Goal: Task Accomplishment & Management: Manage account settings

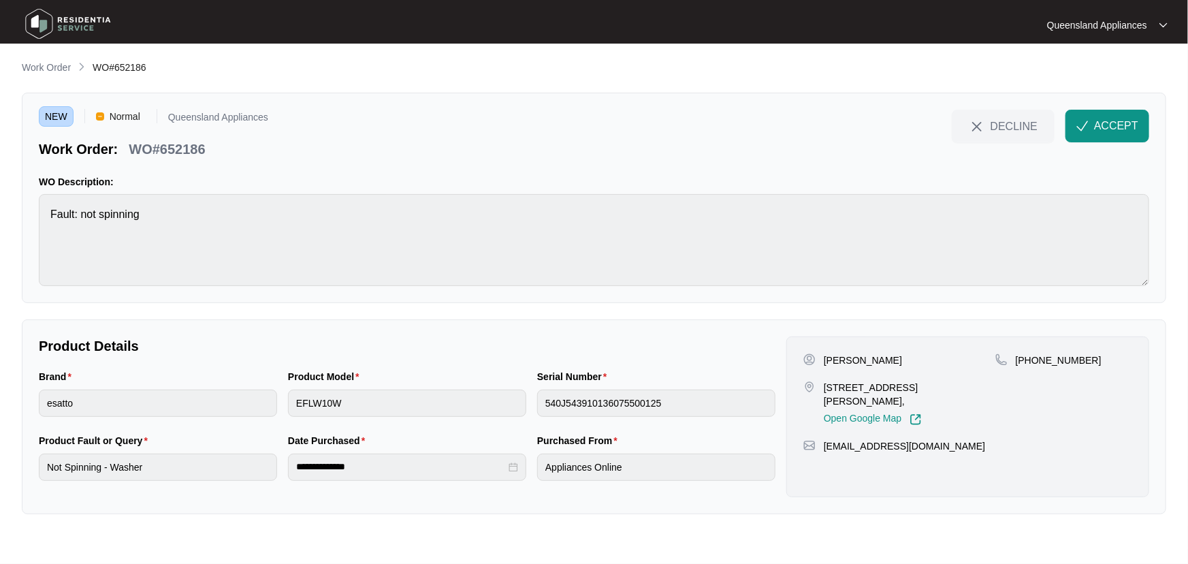
click at [45, 69] on p "Work Order" at bounding box center [46, 68] width 49 height 14
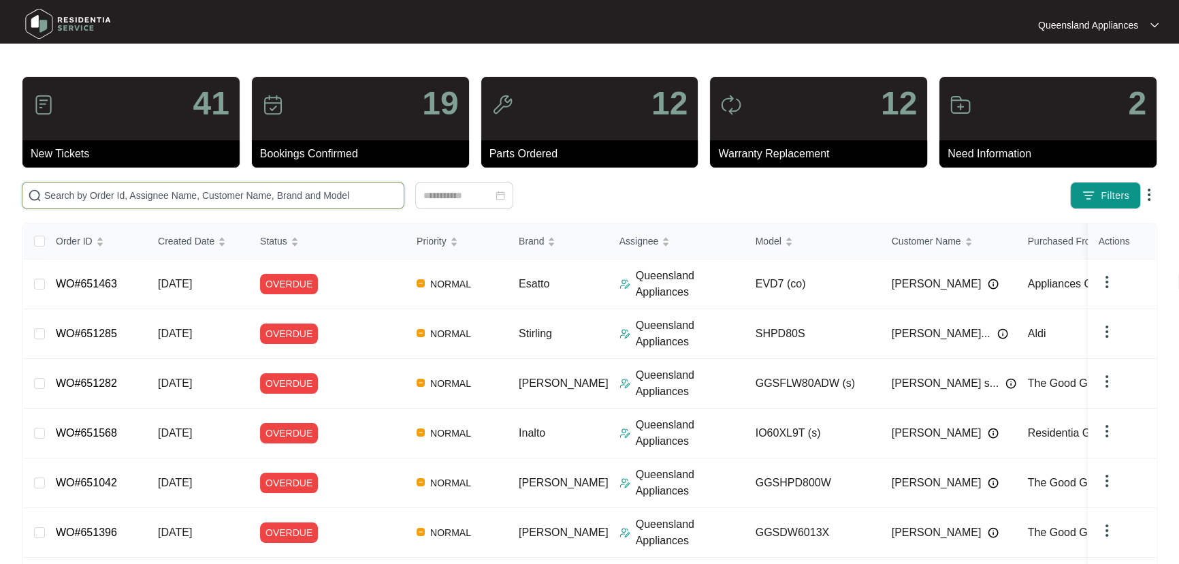
click at [204, 191] on input "text" at bounding box center [221, 195] width 354 height 15
paste input "652105"
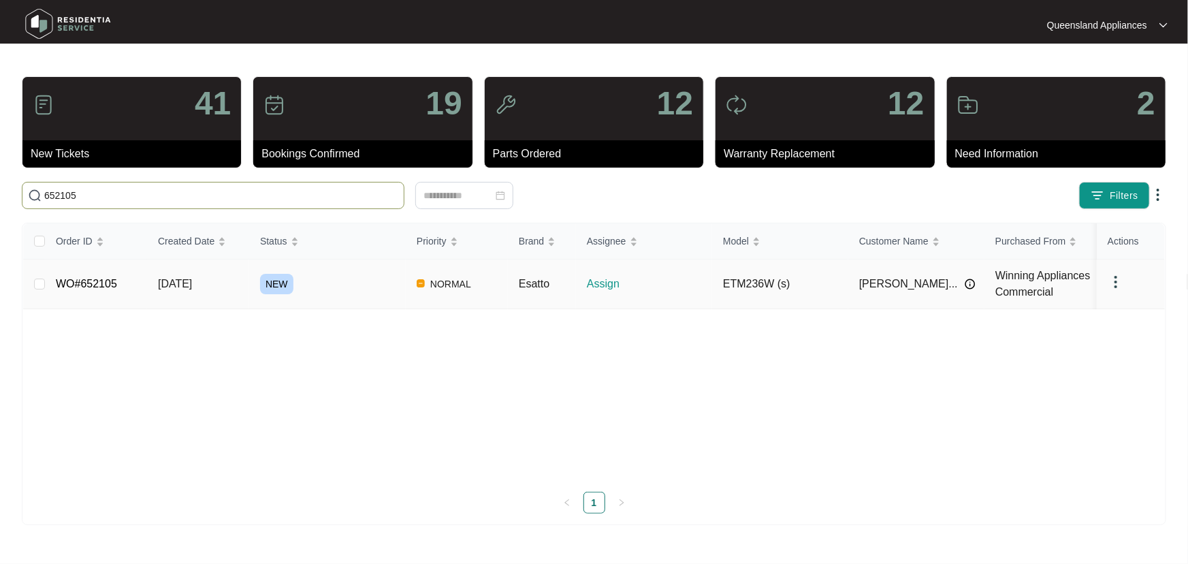
type input "652105"
click at [366, 279] on div "NEW" at bounding box center [333, 284] width 146 height 20
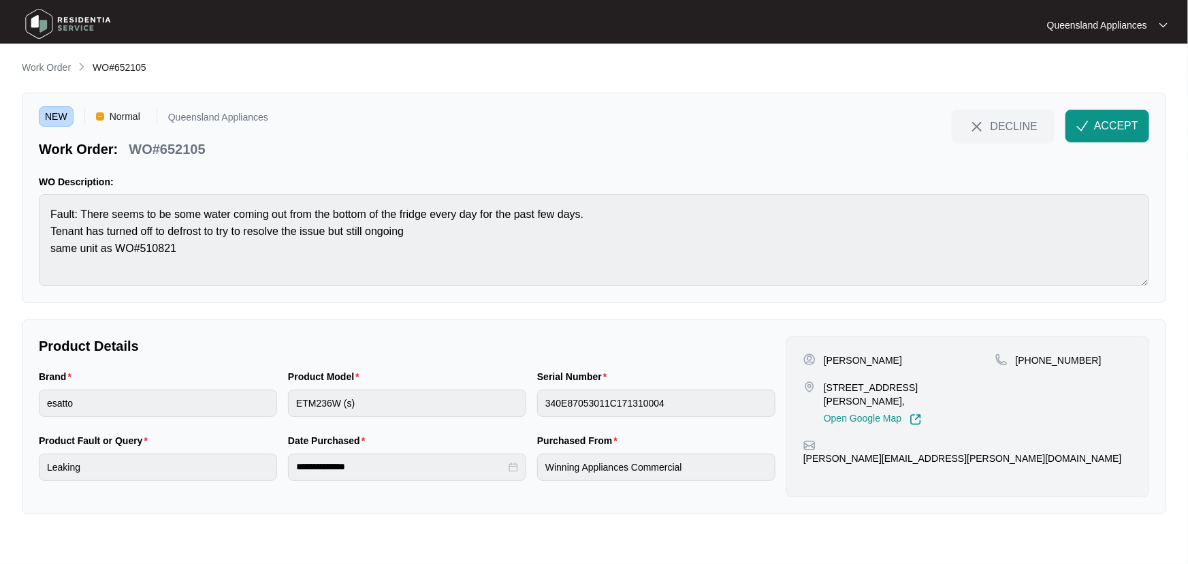
click at [184, 146] on p "WO#652105" at bounding box center [167, 149] width 76 height 19
copy p "652105"
drag, startPoint x: 1029, startPoint y: 361, endPoint x: 1111, endPoint y: 354, distance: 81.3
click at [1111, 354] on div "[PHONE_NUMBER]" at bounding box center [1063, 360] width 137 height 14
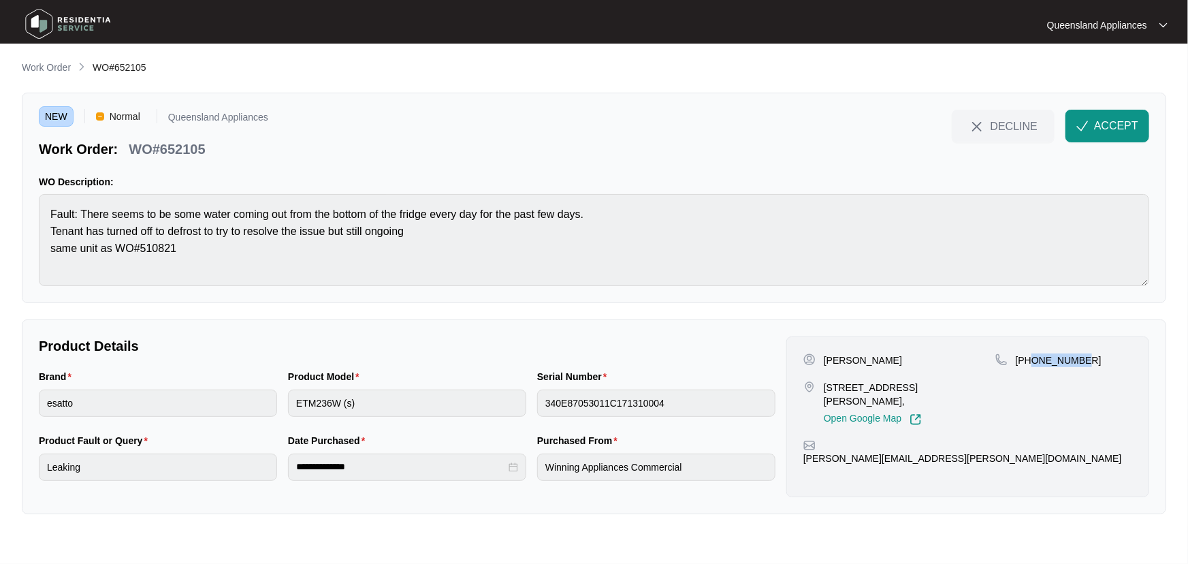
copy p "481953242"
click at [1125, 123] on span "ACCEPT" at bounding box center [1116, 126] width 44 height 16
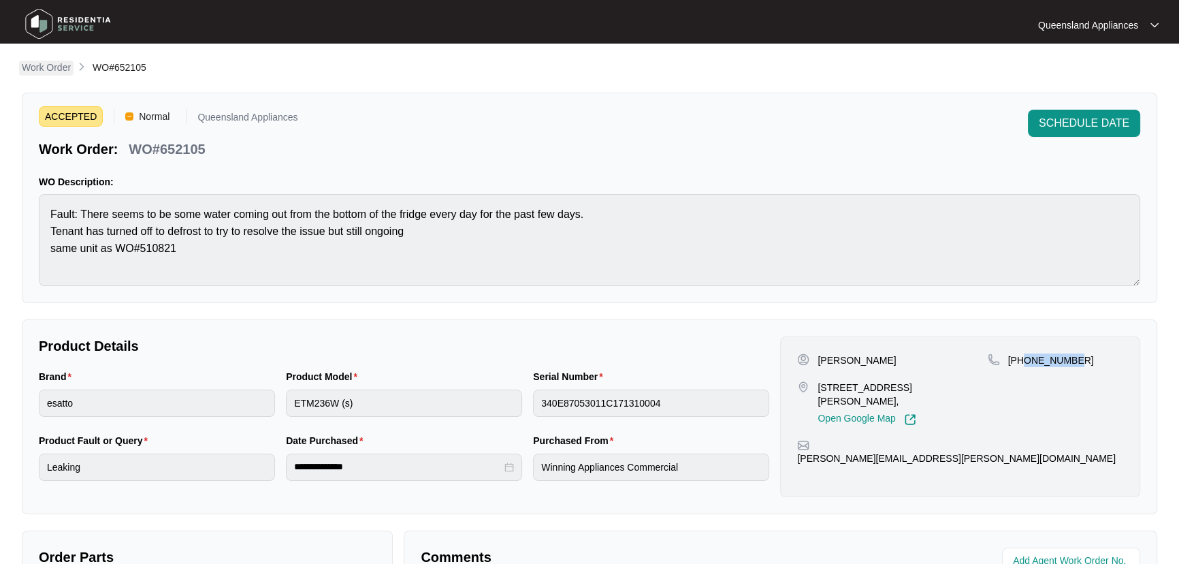
click at [61, 63] on p "Work Order" at bounding box center [46, 68] width 49 height 14
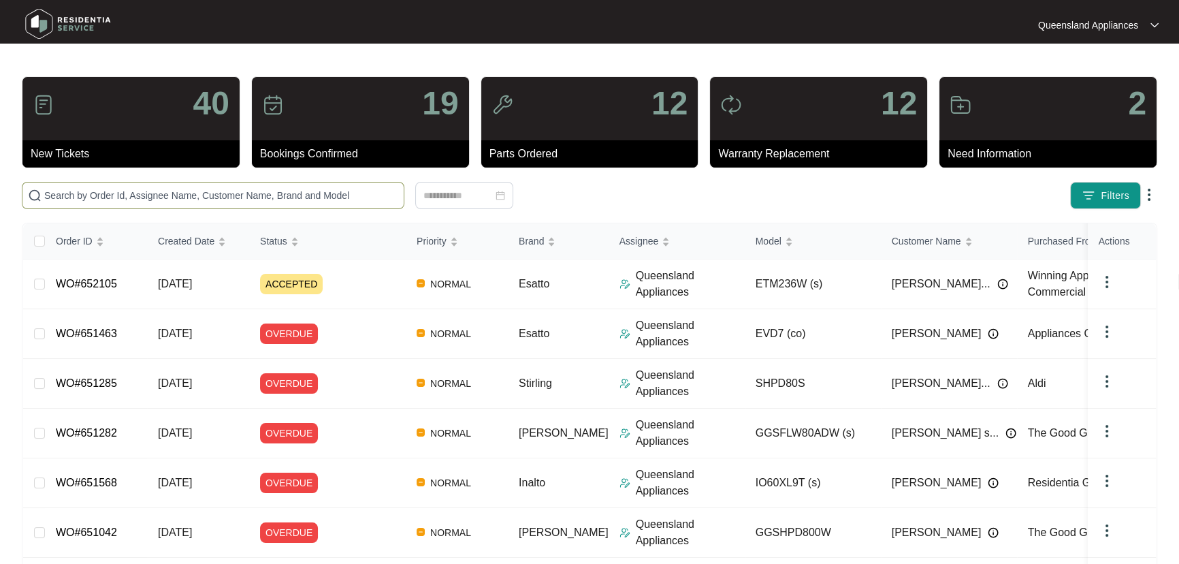
click at [204, 189] on input "text" at bounding box center [221, 195] width 354 height 15
paste input "652168"
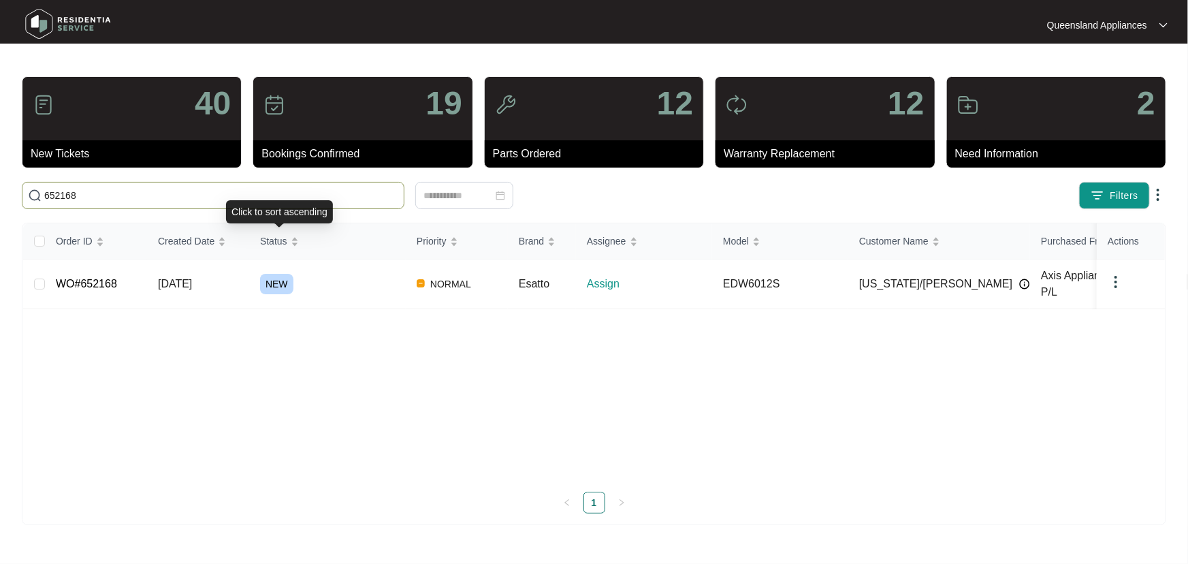
type input "652168"
drag, startPoint x: 372, startPoint y: 278, endPoint x: 364, endPoint y: 283, distance: 8.5
click at [372, 279] on div "NEW" at bounding box center [333, 284] width 146 height 20
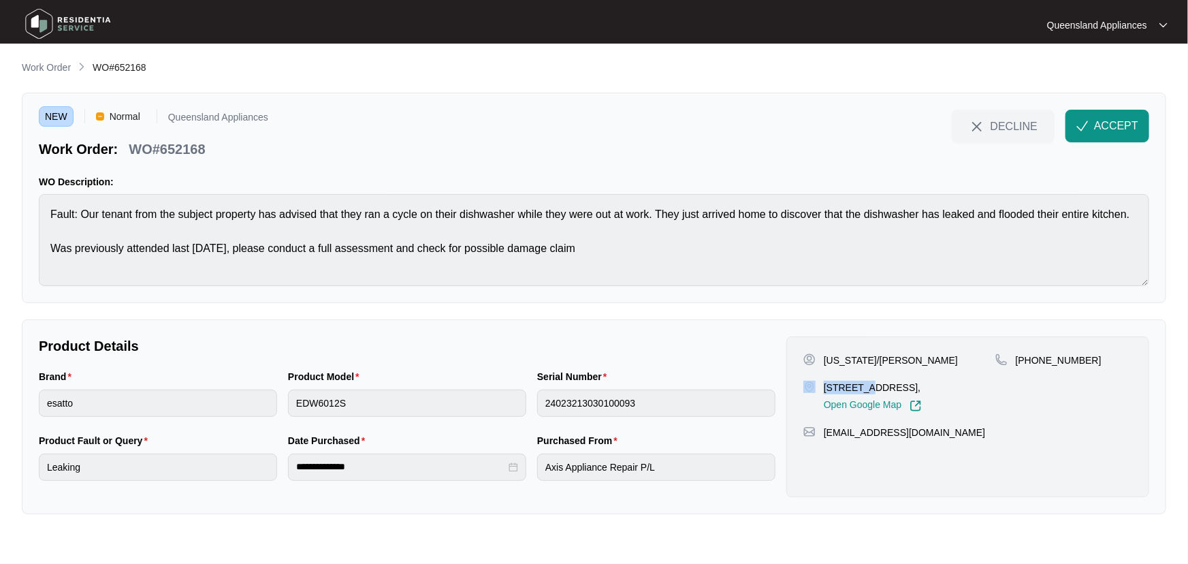
drag, startPoint x: 868, startPoint y: 388, endPoint x: 812, endPoint y: 389, distance: 56.5
click at [812, 389] on div "[STREET_ADDRESS], Open Google Map" at bounding box center [899, 396] width 192 height 31
copy div "64 Baspa"
click at [185, 143] on p "WO#652168" at bounding box center [167, 149] width 76 height 19
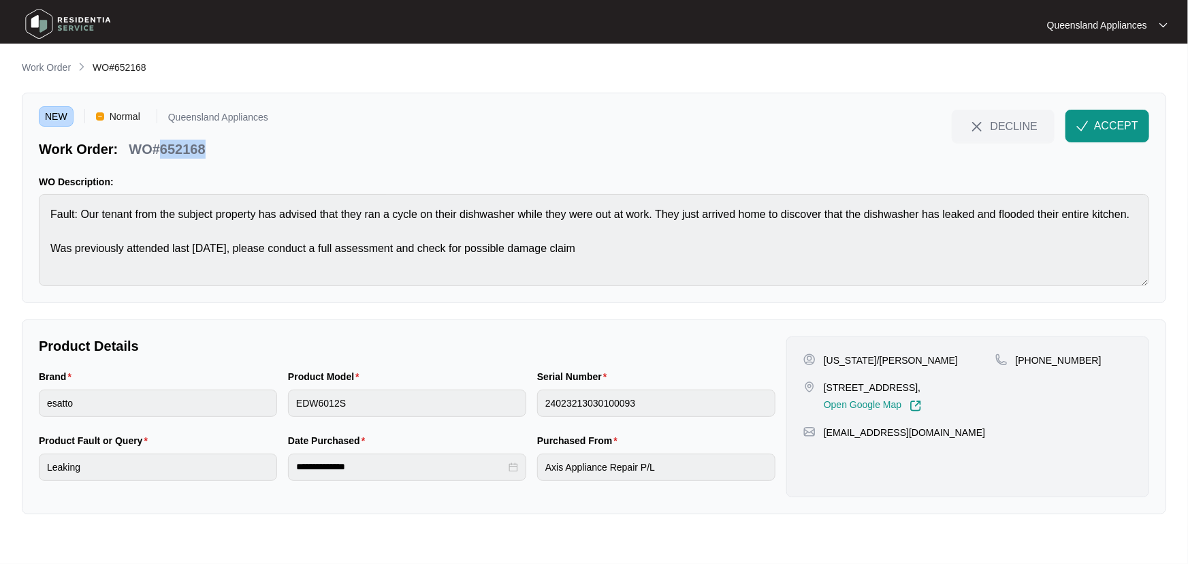
copy p "652168"
drag, startPoint x: 1137, startPoint y: 130, endPoint x: 1138, endPoint y: 142, distance: 12.3
click at [1136, 130] on span "ACCEPT" at bounding box center [1116, 126] width 44 height 16
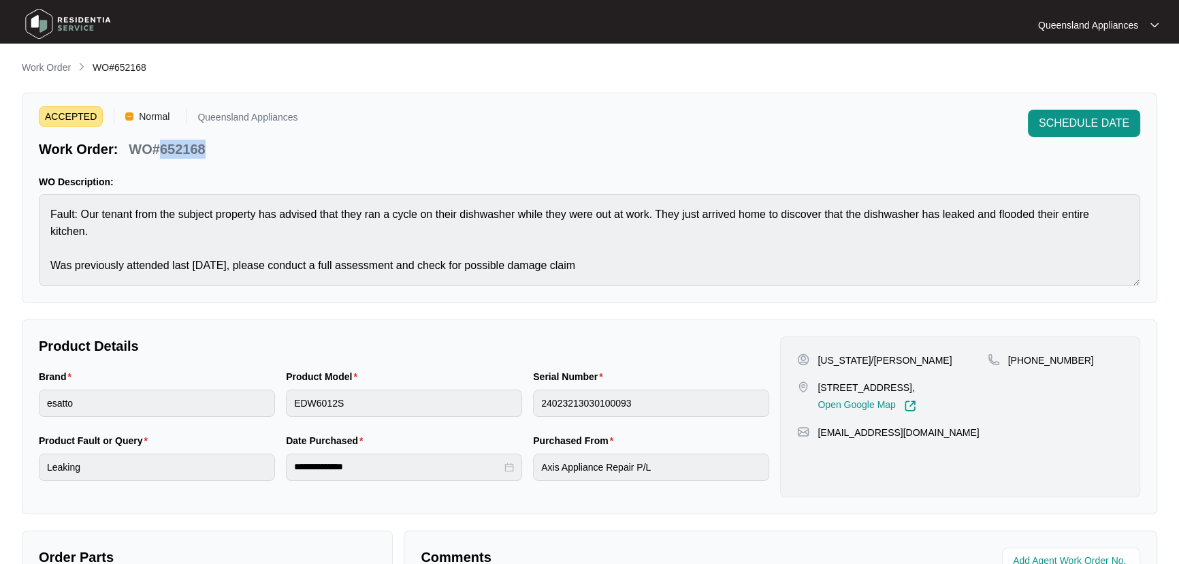
click at [63, 66] on p "Work Order" at bounding box center [46, 68] width 49 height 14
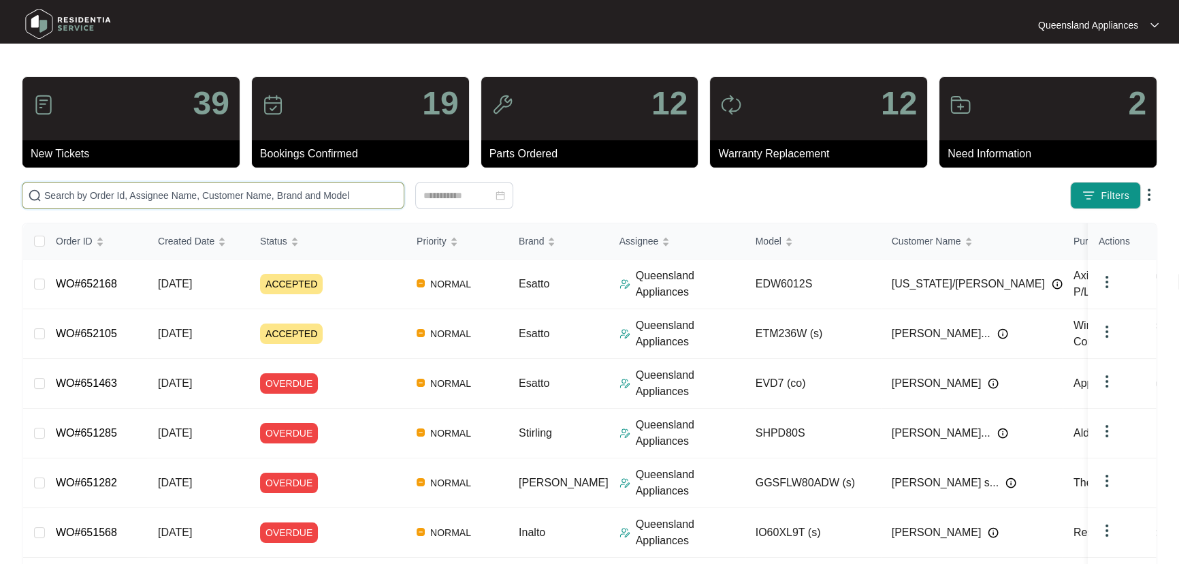
click at [360, 193] on input "text" at bounding box center [221, 195] width 354 height 15
paste input "652180"
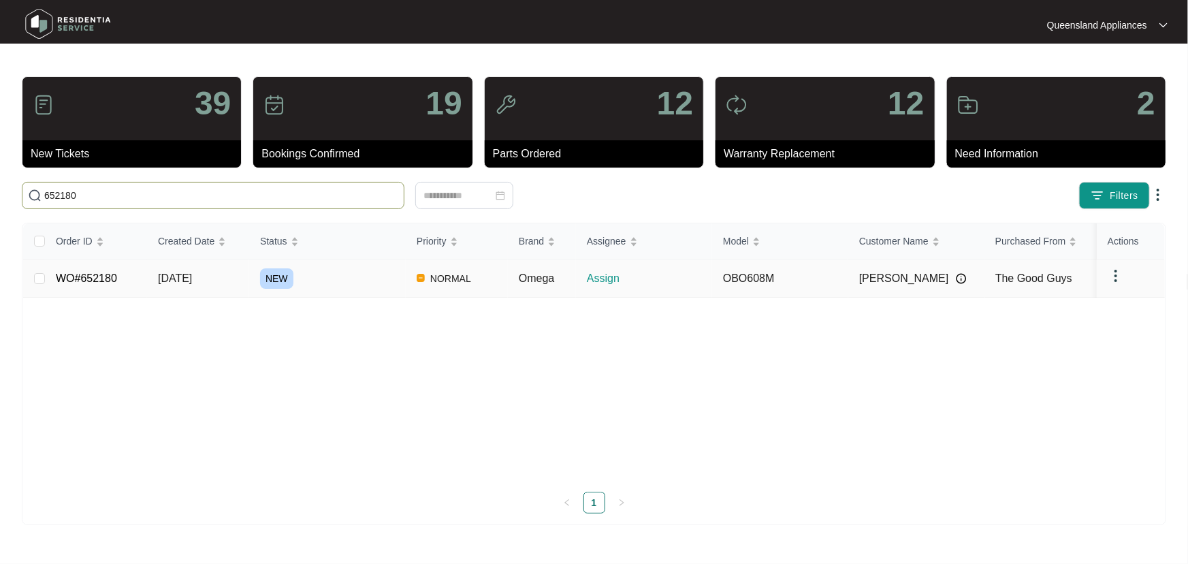
type input "652180"
click at [350, 276] on div "NEW" at bounding box center [333, 278] width 146 height 20
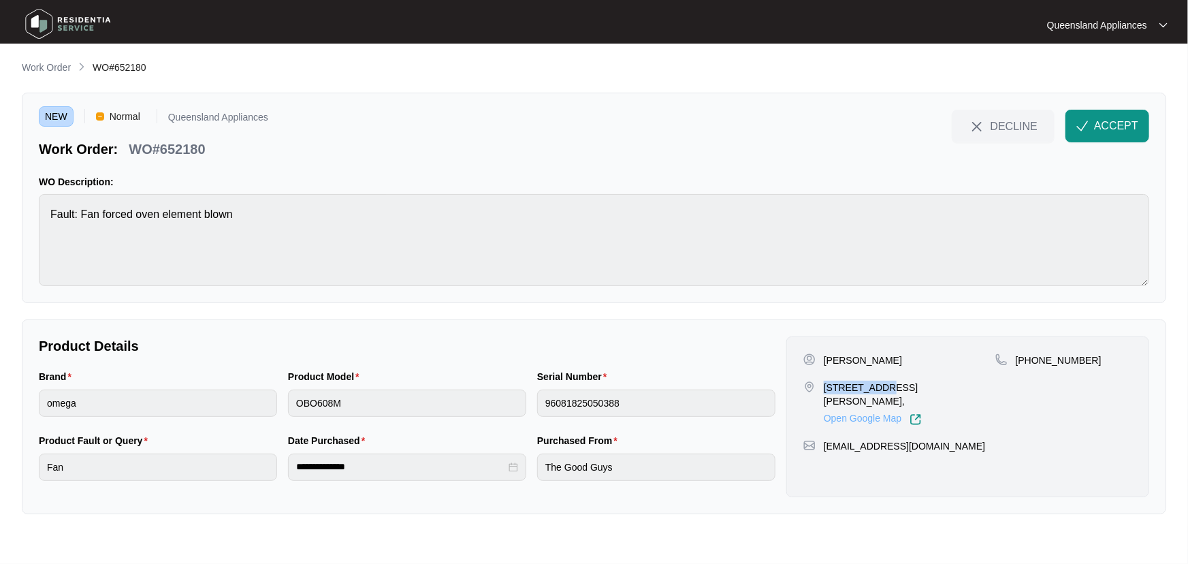
drag, startPoint x: 824, startPoint y: 386, endPoint x: 878, endPoint y: 398, distance: 55.2
click at [878, 394] on div "[STREET_ADDRESS][PERSON_NAME], Open Google Map" at bounding box center [910, 403] width 172 height 45
copy div "[STREET_ADDRESS][PERSON_NAME], Open Google"
click at [187, 146] on p "WO#652180" at bounding box center [167, 149] width 76 height 19
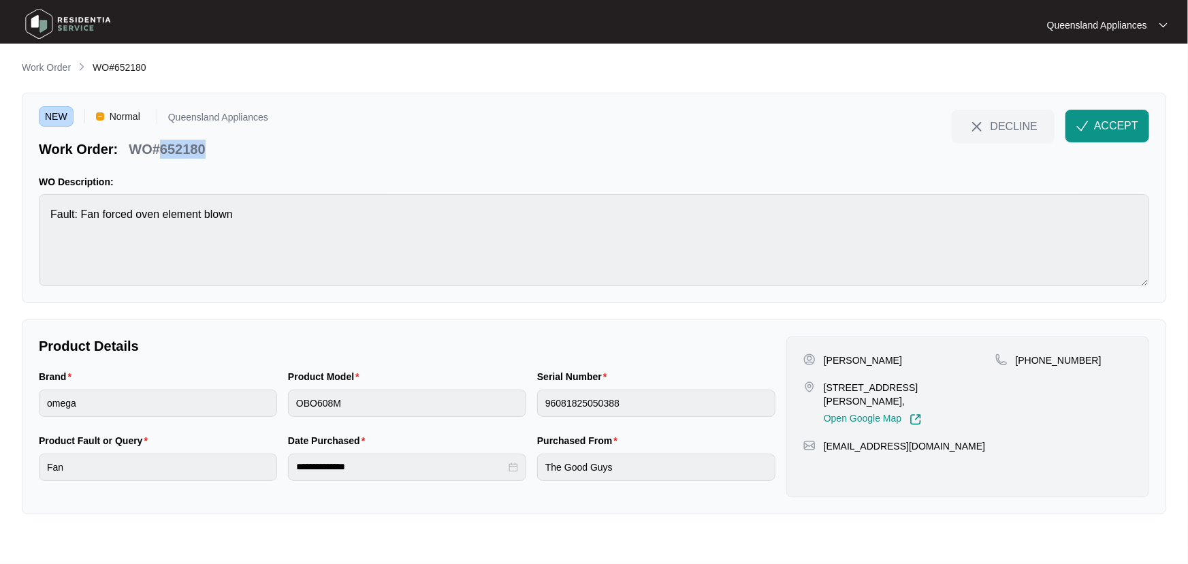
click at [187, 146] on p "WO#652180" at bounding box center [167, 149] width 76 height 19
copy p "652180"
drag, startPoint x: 1089, startPoint y: 355, endPoint x: 1033, endPoint y: 359, distance: 55.9
click at [1033, 359] on div "[PHONE_NUMBER]" at bounding box center [1063, 360] width 137 height 14
copy p "416940411"
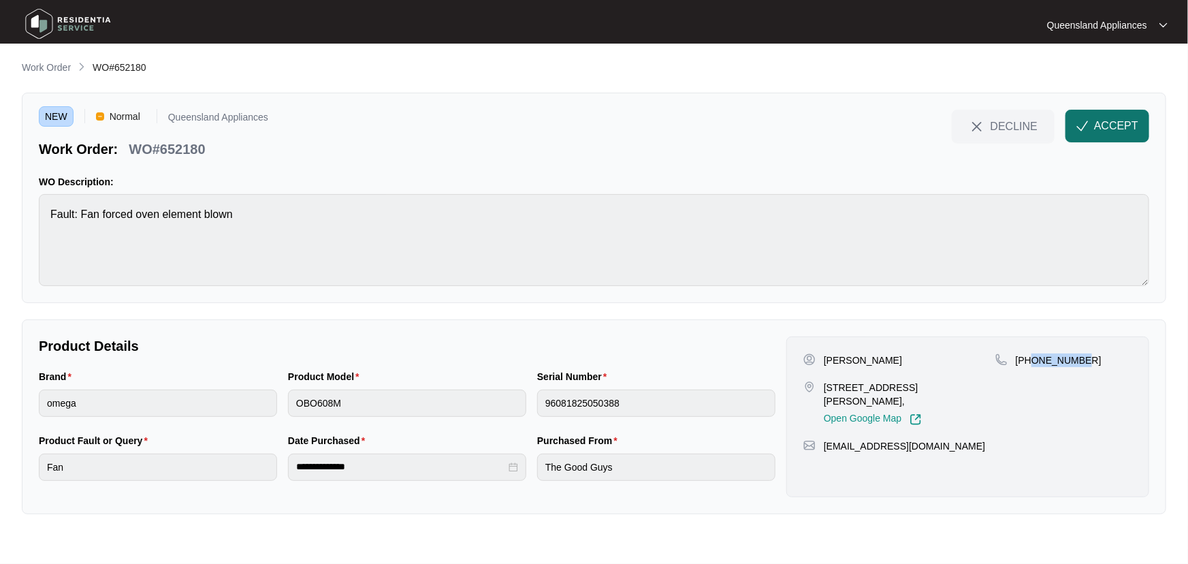
click at [1093, 125] on button "ACCEPT" at bounding box center [1108, 126] width 84 height 33
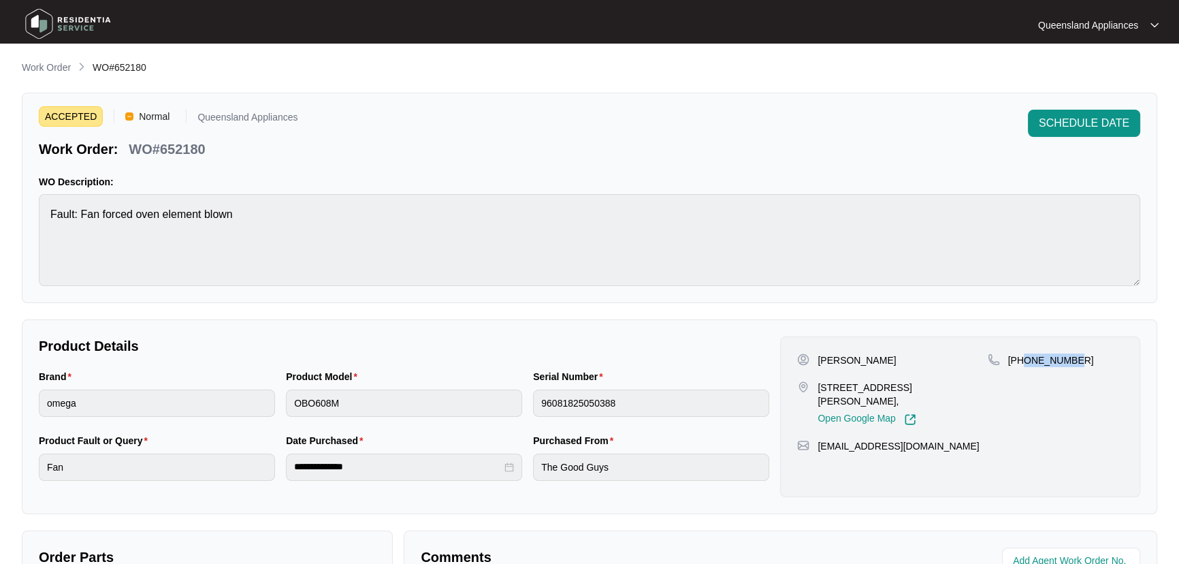
drag, startPoint x: 57, startPoint y: 68, endPoint x: 139, endPoint y: 69, distance: 81.7
click at [57, 68] on p "Work Order" at bounding box center [46, 68] width 49 height 14
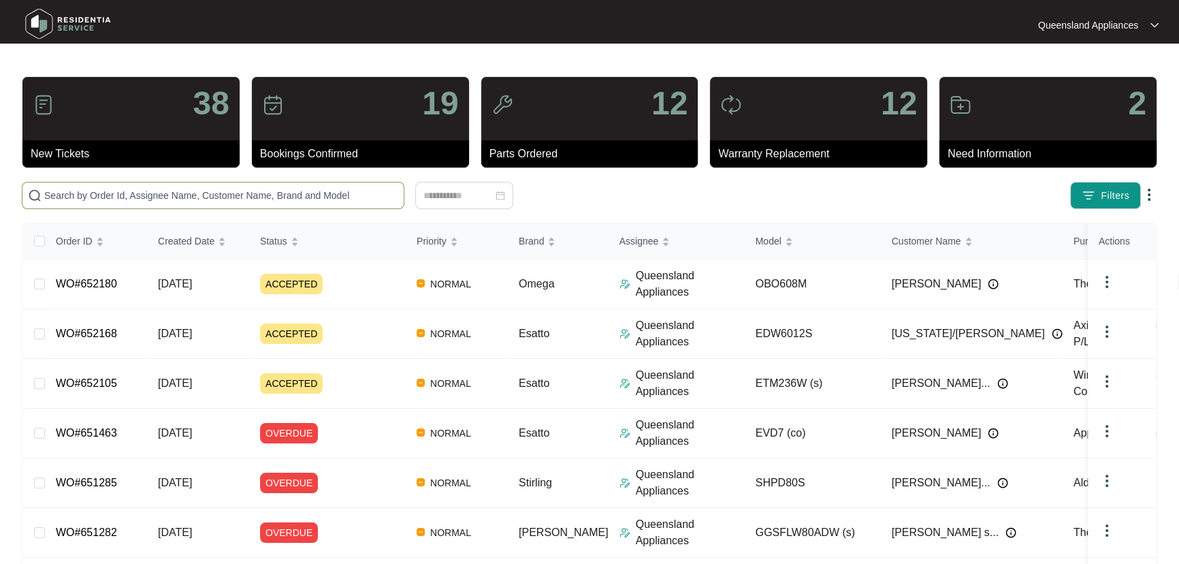
click at [353, 190] on input "text" at bounding box center [221, 195] width 354 height 15
paste input "652186"
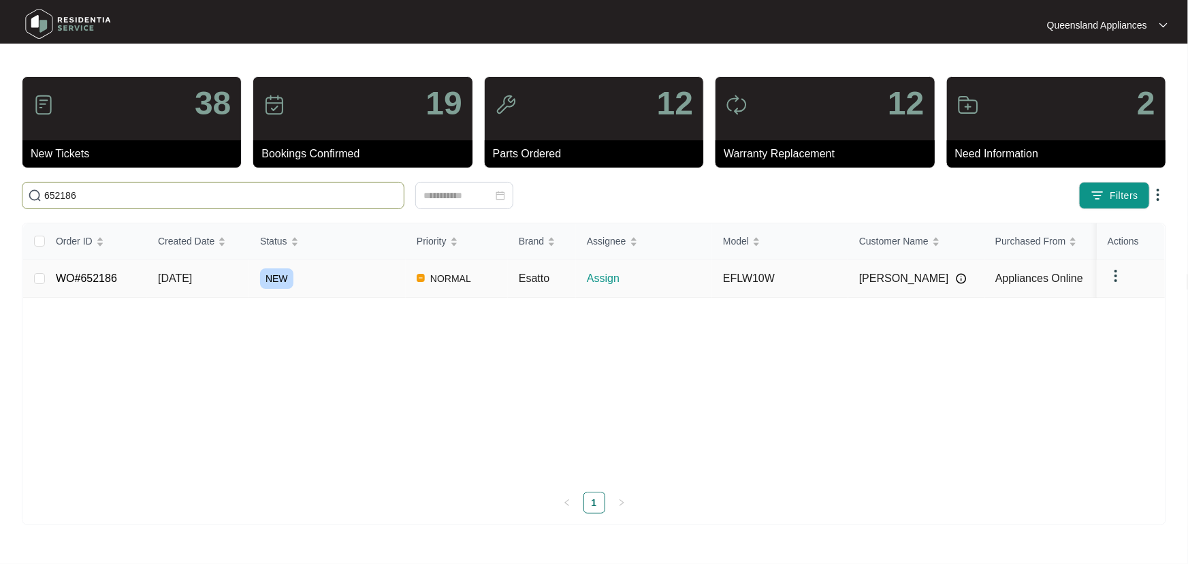
type input "652186"
click at [374, 273] on div "NEW" at bounding box center [333, 278] width 146 height 20
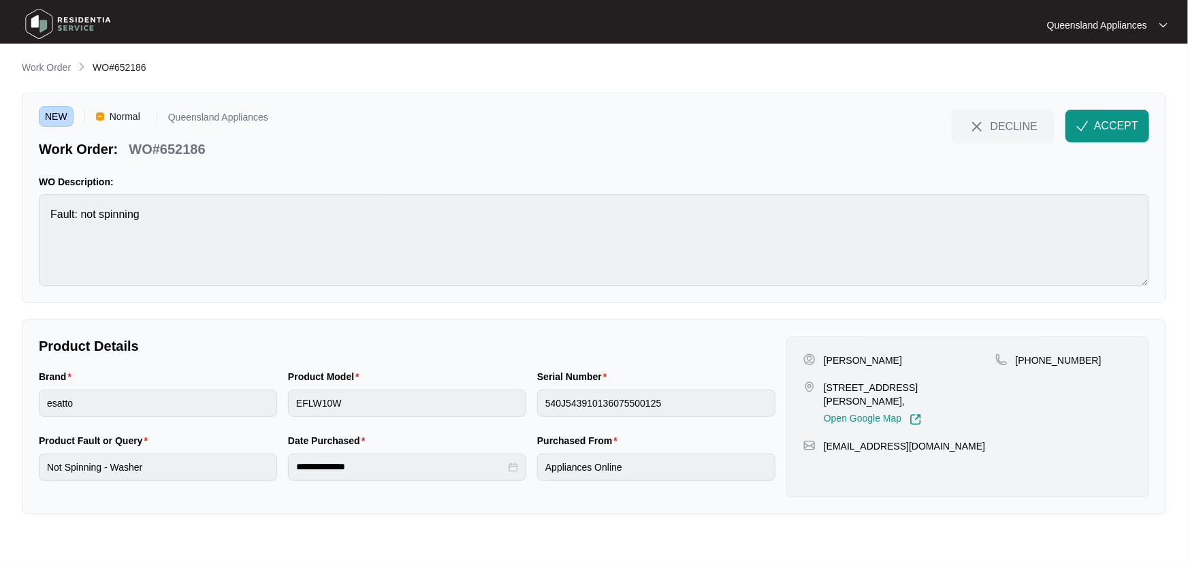
click at [884, 387] on p "[STREET_ADDRESS][PERSON_NAME]," at bounding box center [910, 394] width 172 height 27
drag, startPoint x: 878, startPoint y: 384, endPoint x: 823, endPoint y: 383, distance: 55.2
click at [823, 383] on div "[STREET_ADDRESS][PERSON_NAME], Open Google Map" at bounding box center [899, 403] width 192 height 45
copy p "51 [PERSON_NAME]"
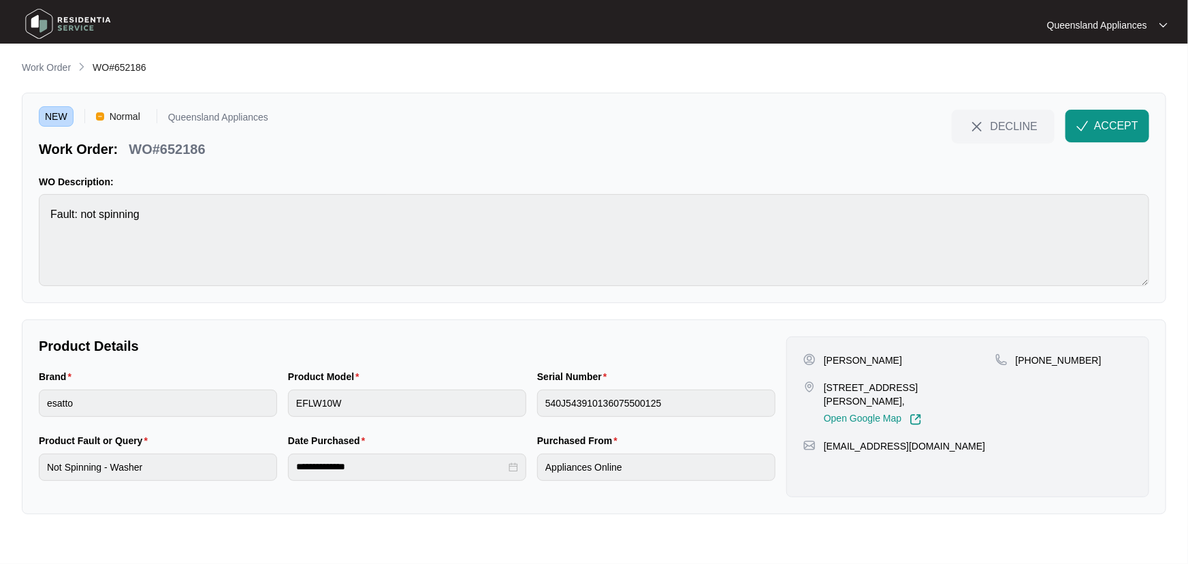
click at [173, 148] on p "WO#652186" at bounding box center [167, 149] width 76 height 19
drag, startPoint x: 1089, startPoint y: 353, endPoint x: 1033, endPoint y: 353, distance: 56.5
click at [1033, 353] on div "[PHONE_NUMBER]" at bounding box center [1063, 360] width 137 height 14
click at [1117, 126] on span "ACCEPT" at bounding box center [1116, 126] width 44 height 16
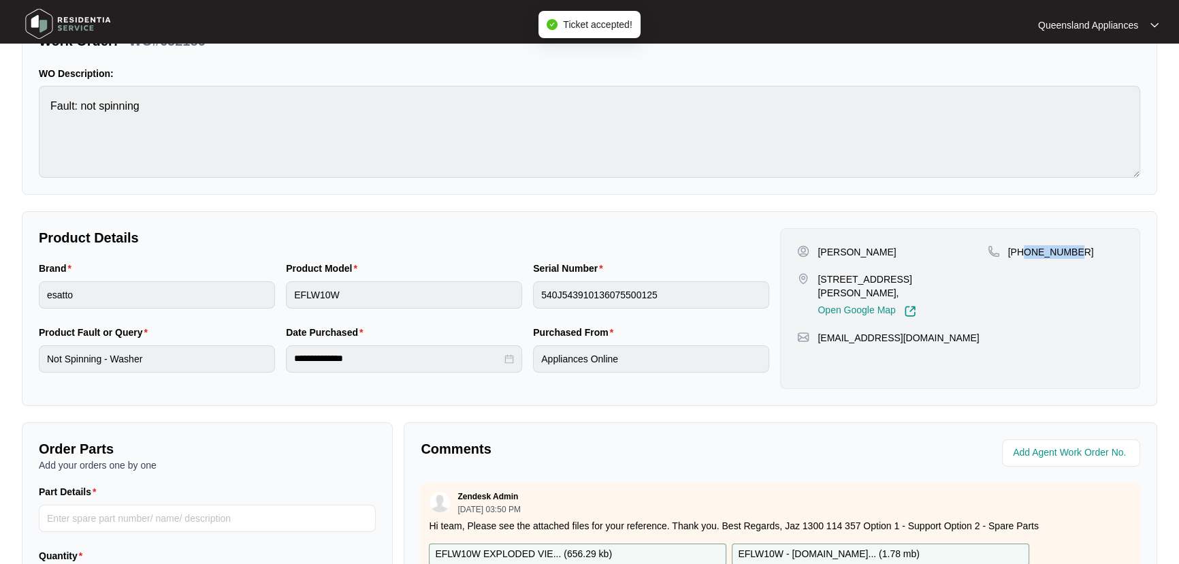
scroll to position [90, 0]
